Goal: Task Accomplishment & Management: Use online tool/utility

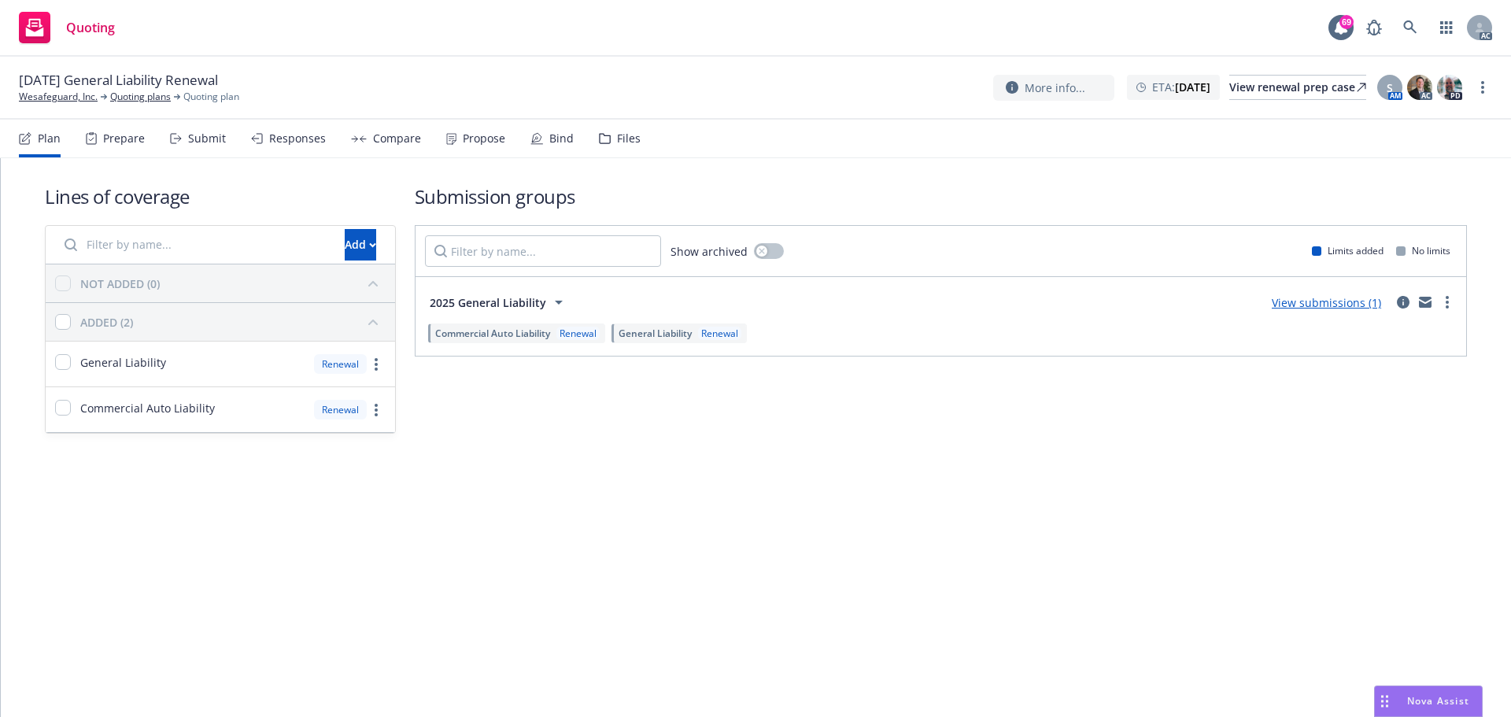
click at [1380, 120] on link "Copy logging email" at bounding box center [1403, 119] width 175 height 31
